Goal: Check status: Check status

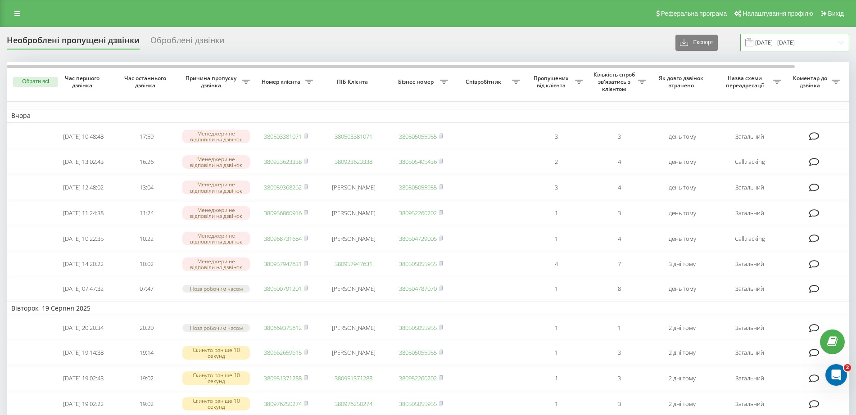
click at [779, 48] on input "[DATE] - [DATE]" at bounding box center [794, 43] width 109 height 18
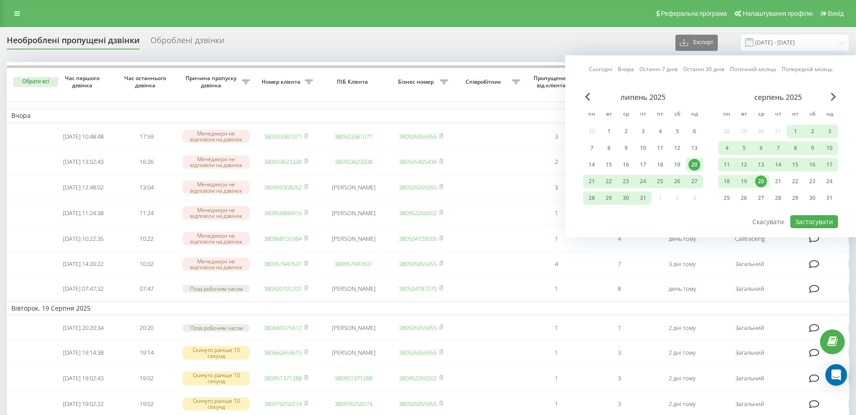
click at [780, 184] on div "21" at bounding box center [778, 182] width 12 height 12
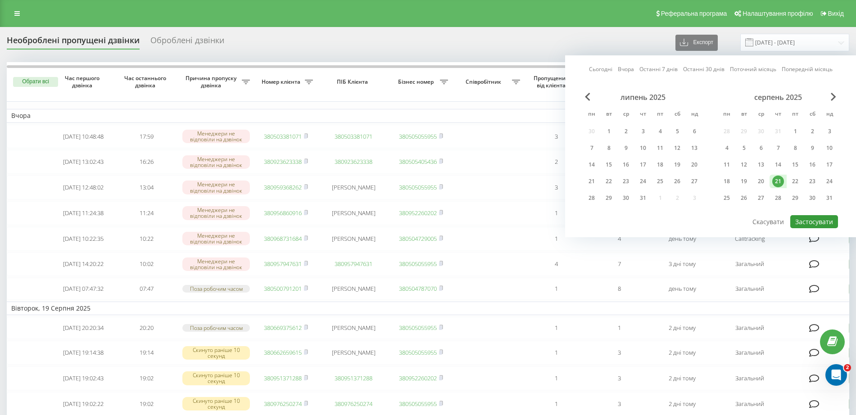
click at [821, 218] on button "Застосувати" at bounding box center [814, 221] width 48 height 13
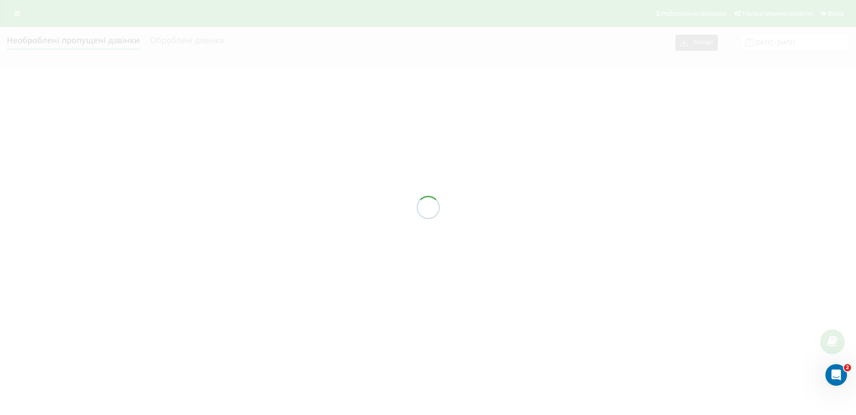
type input "[DATE] - [DATE]"
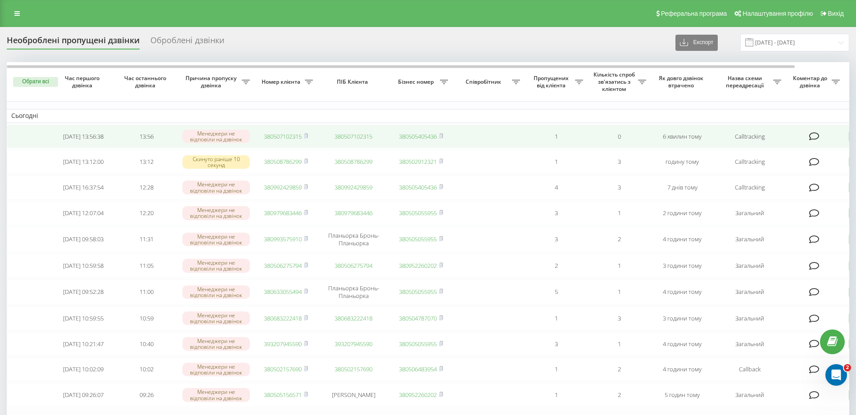
click at [286, 140] on link "380507102315" at bounding box center [283, 136] width 38 height 8
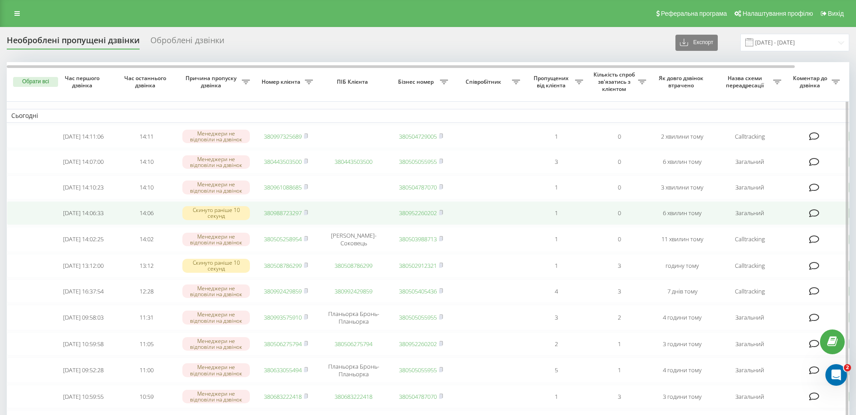
click at [278, 217] on link "380988723297" at bounding box center [283, 213] width 38 height 8
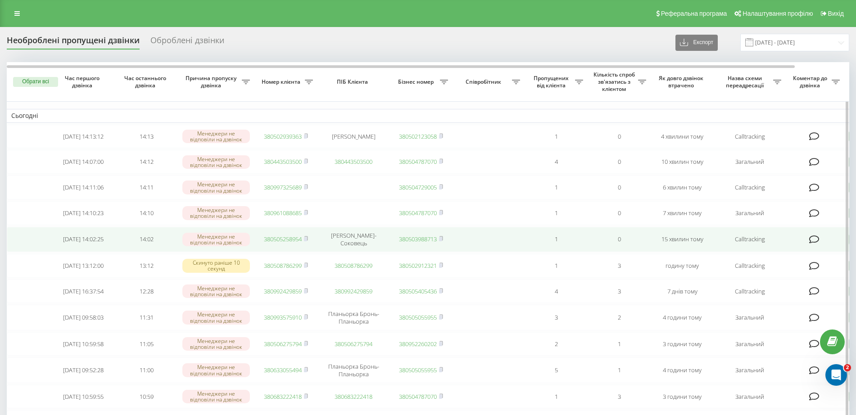
click at [289, 243] on link "380505258954" at bounding box center [283, 239] width 38 height 8
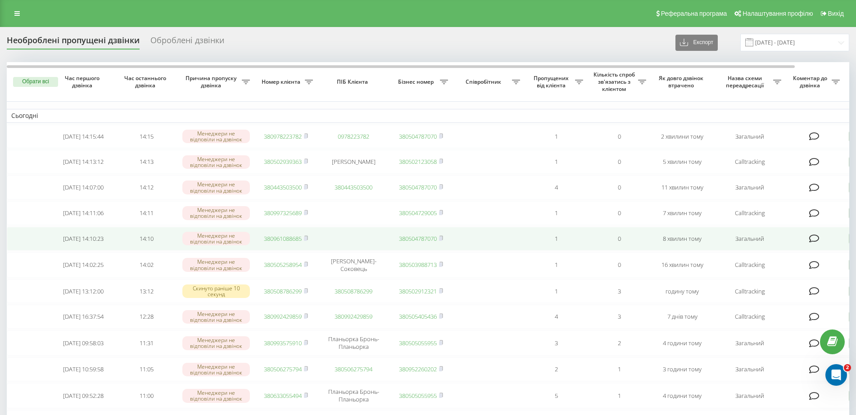
click at [301, 243] on link "380961088685" at bounding box center [283, 239] width 38 height 8
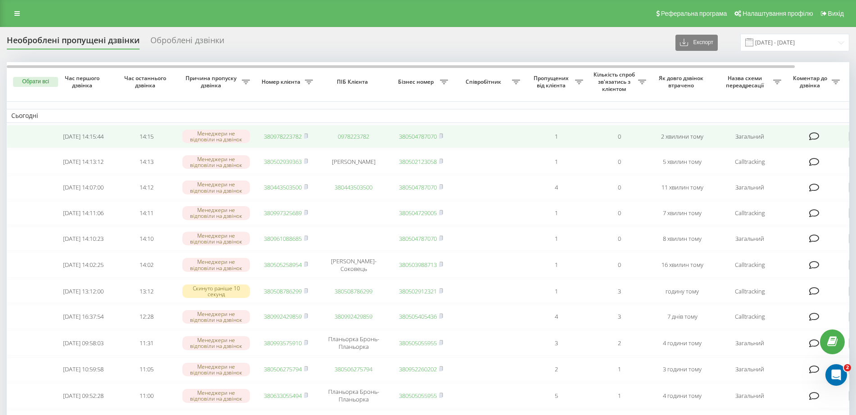
drag, startPoint x: 277, startPoint y: 137, endPoint x: 273, endPoint y: 149, distance: 13.4
click at [276, 137] on link "380978223782" at bounding box center [283, 136] width 38 height 8
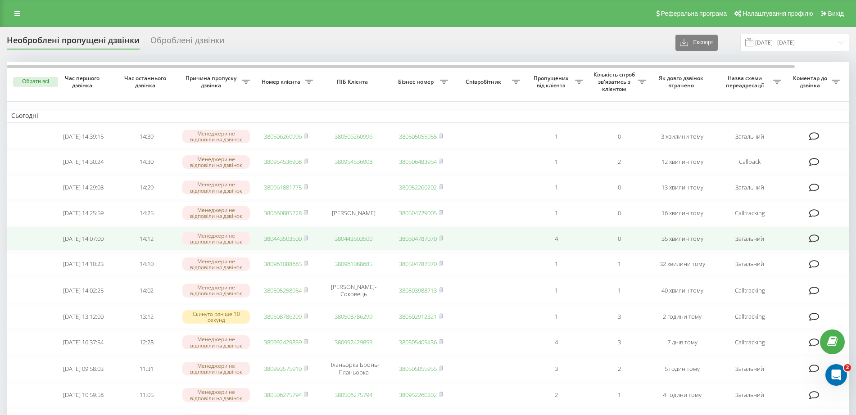
click at [283, 243] on link "380443503500" at bounding box center [283, 239] width 38 height 8
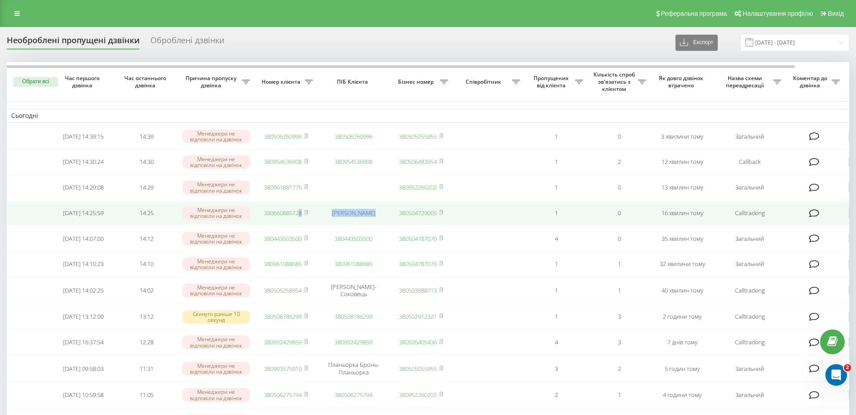
drag, startPoint x: 373, startPoint y: 217, endPoint x: 298, endPoint y: 217, distance: 74.7
click at [298, 217] on tr "2025-08-21 14:25:59 14:25 Менеджери не відповіли на дзвінок 380660885728 Степан…" at bounding box center [457, 213] width 901 height 24
click at [292, 217] on link "380660885728" at bounding box center [283, 213] width 38 height 8
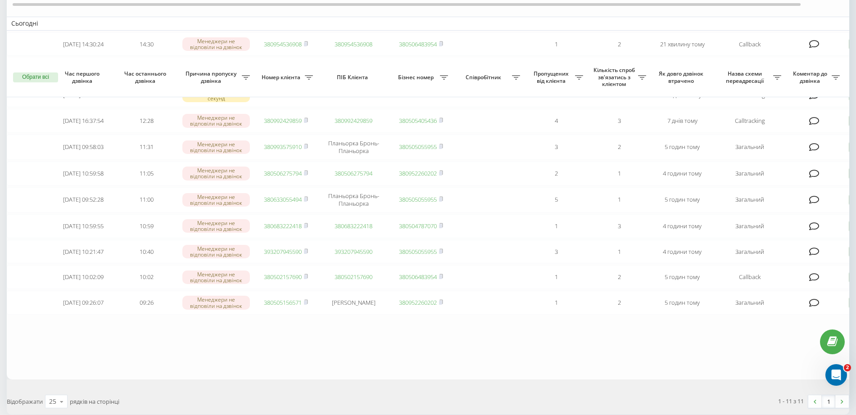
scroll to position [149, 0]
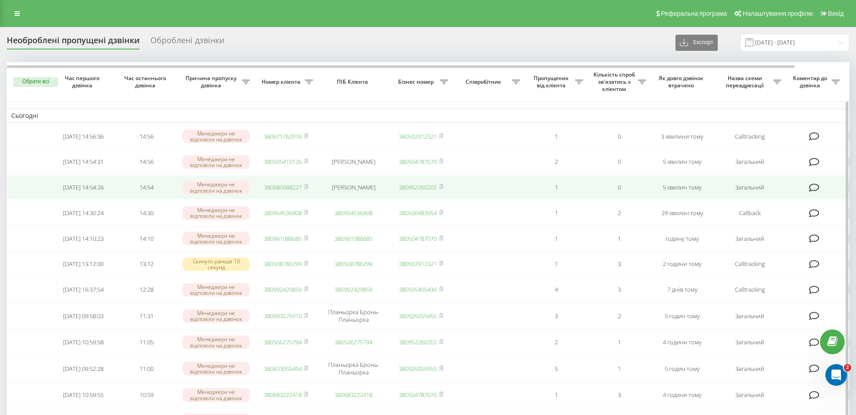
click at [289, 191] on link "380680688227" at bounding box center [283, 187] width 38 height 8
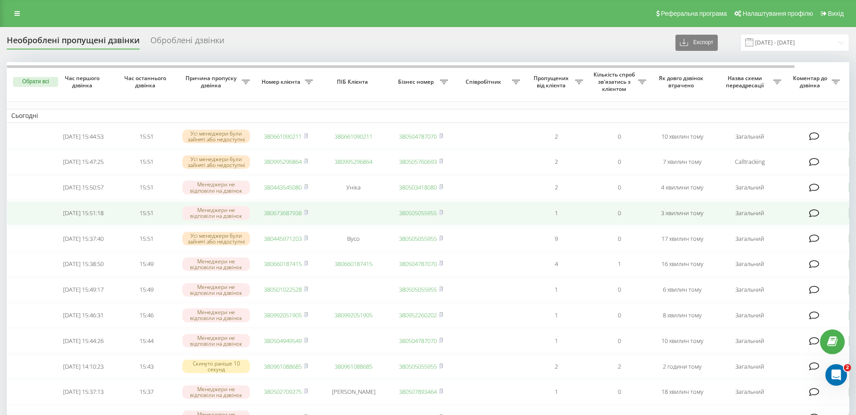
click at [266, 217] on link "380673687938" at bounding box center [283, 213] width 38 height 8
